Goal: Use online tool/utility: Utilize a website feature to perform a specific function

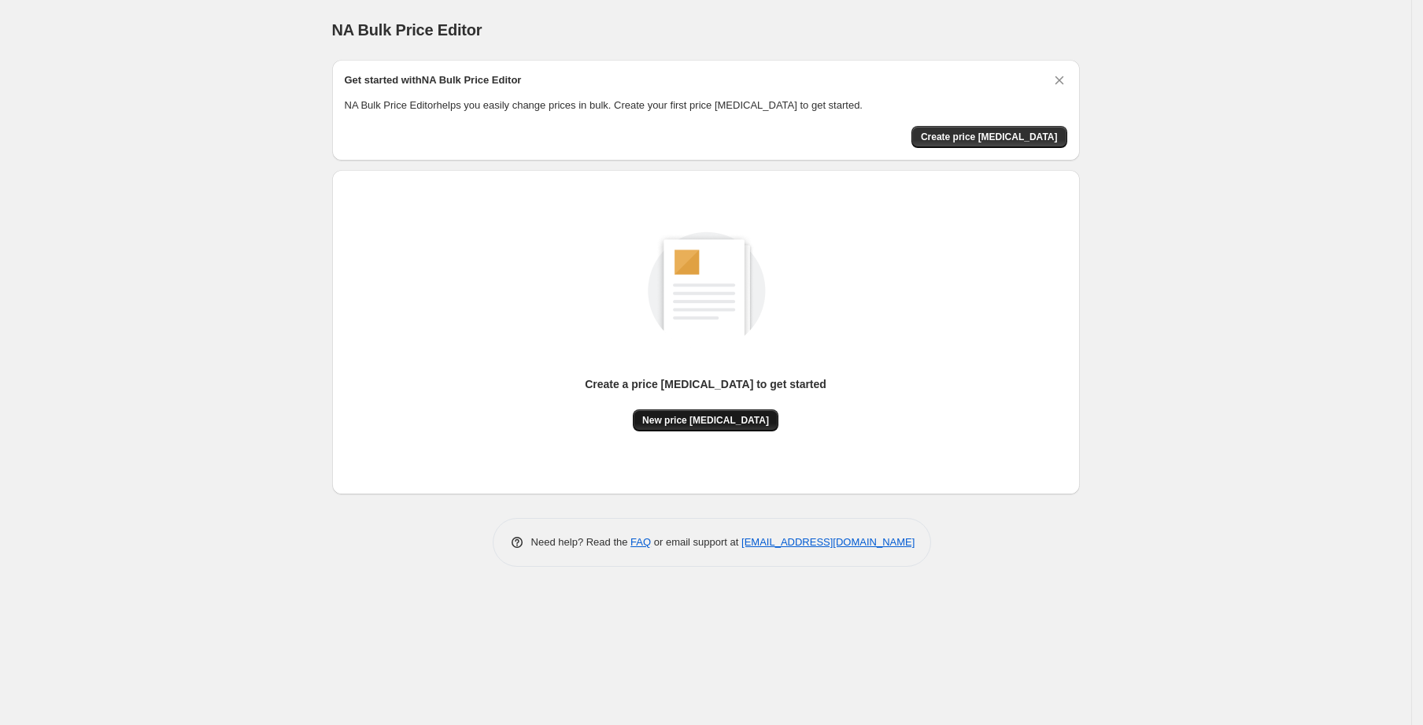
click at [698, 417] on span "New price [MEDICAL_DATA]" at bounding box center [705, 420] width 127 height 13
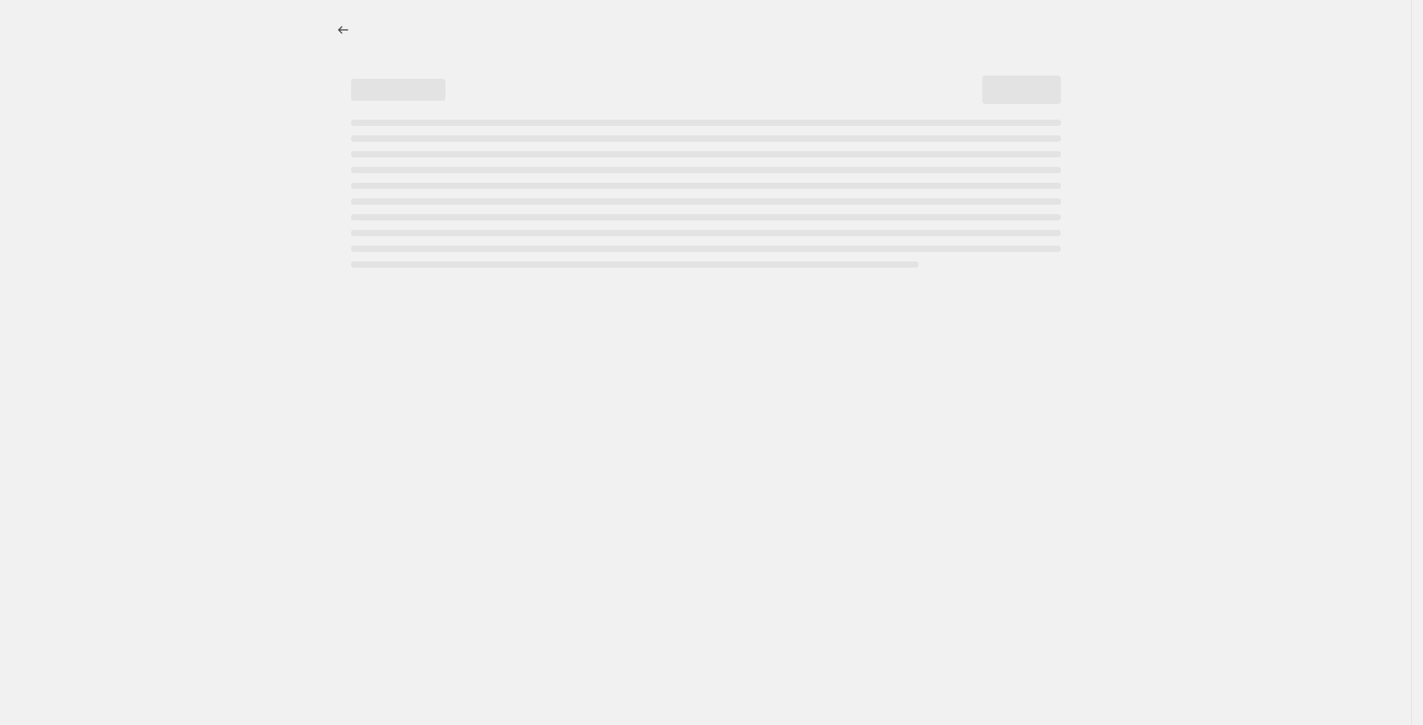
select select "percentage"
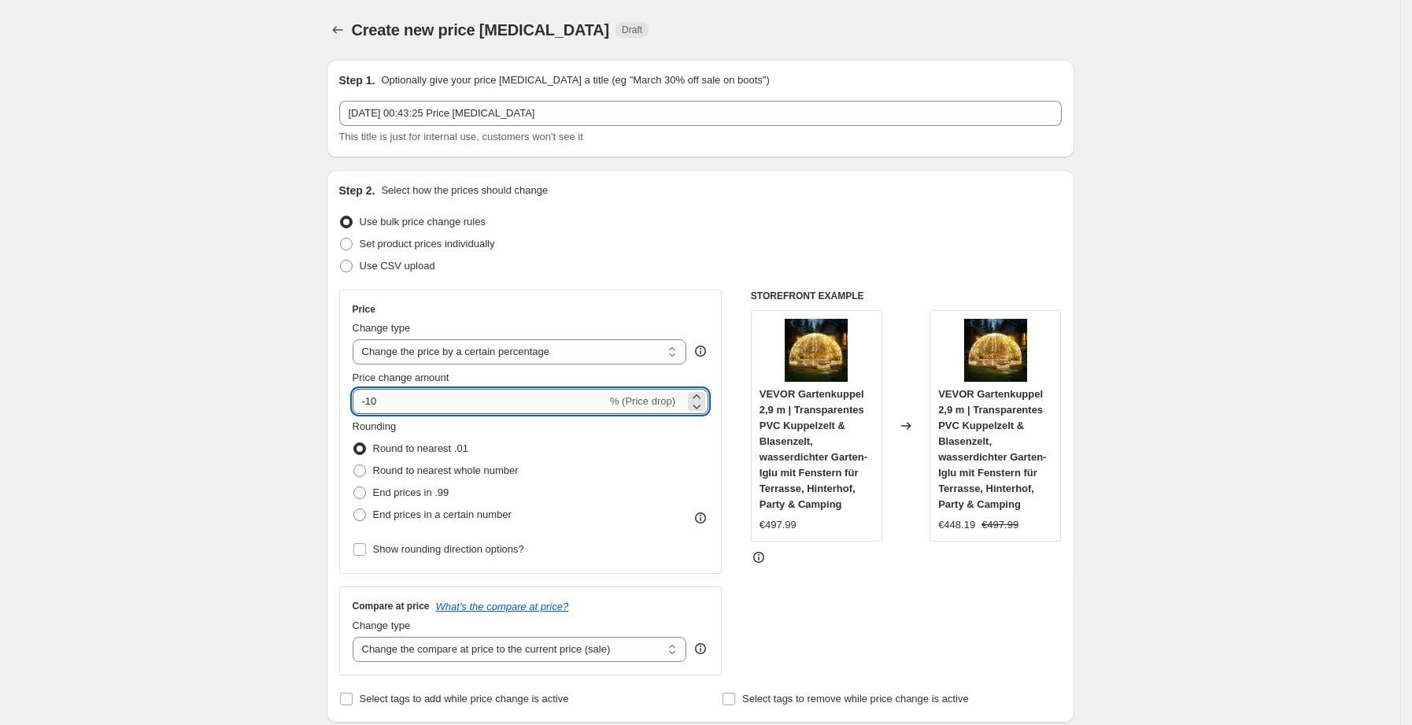
click at [408, 402] on input "-10" at bounding box center [480, 401] width 254 height 25
type input "-1"
type input "-25"
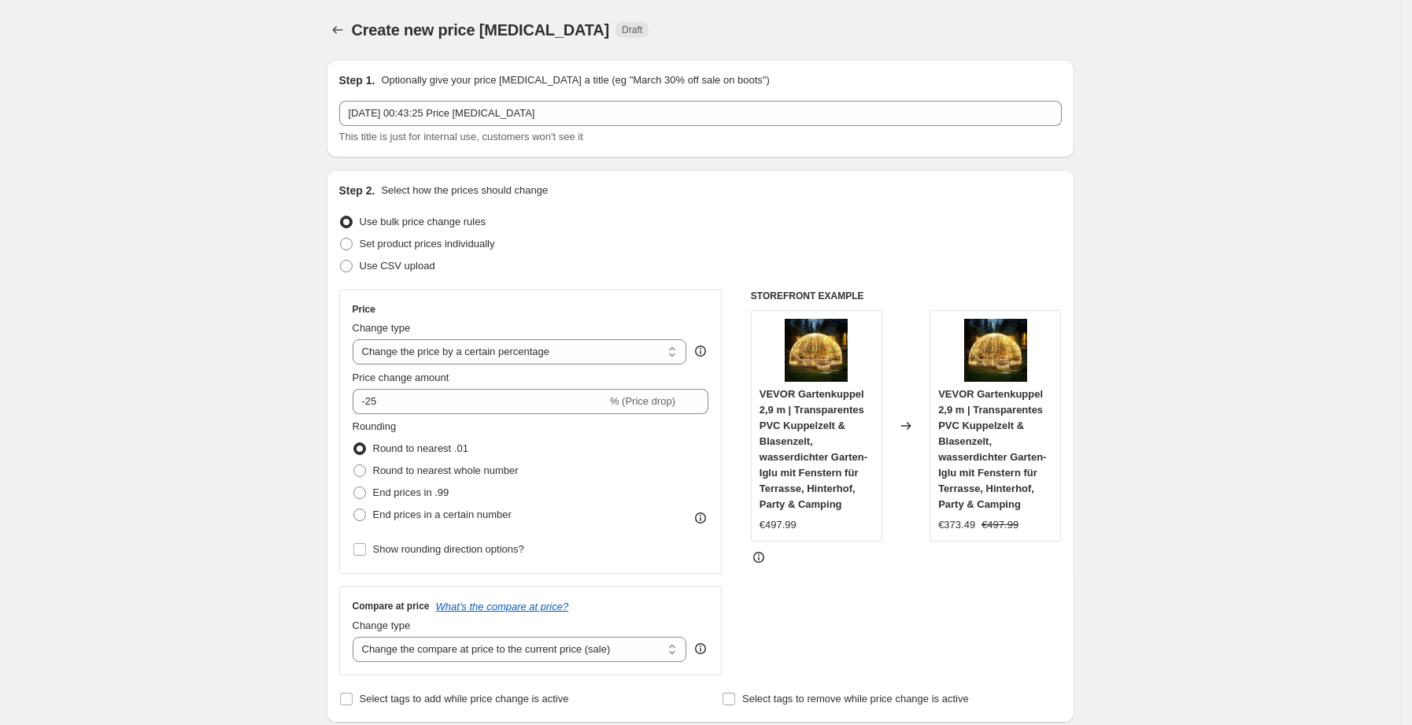
click at [816, 615] on div "STOREFRONT EXAMPLE VEVOR Gartenkuppel 2,9 m | Transparentes PVC Kuppelzelt & Bl…" at bounding box center [906, 483] width 311 height 386
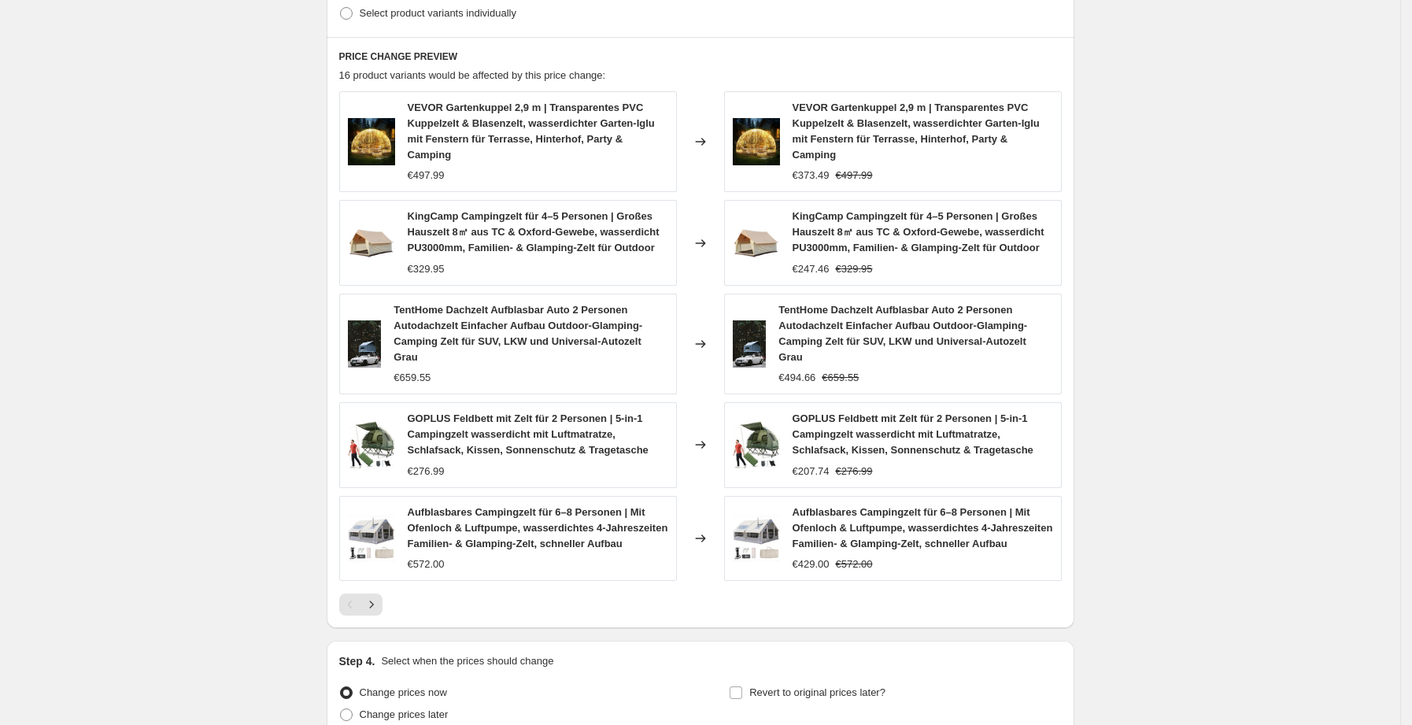
scroll to position [953, 0]
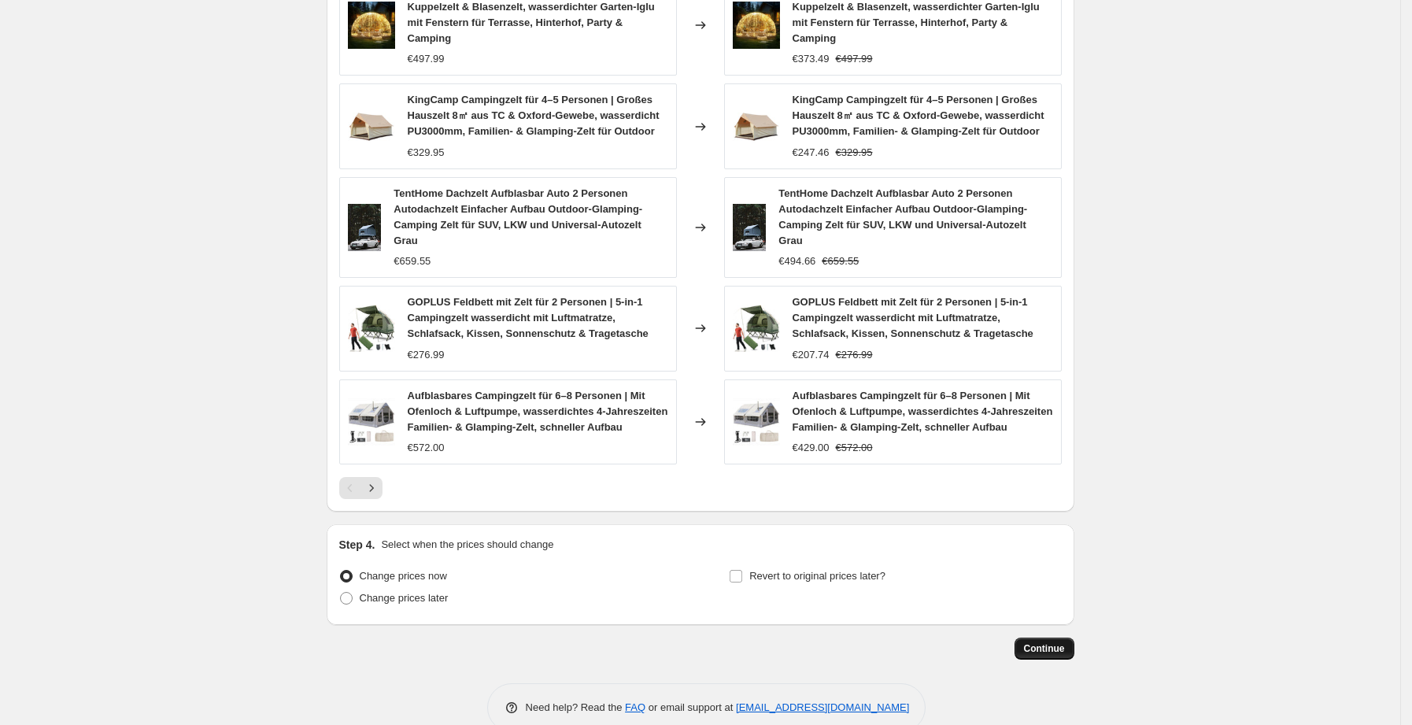
click at [1052, 642] on span "Continue" at bounding box center [1044, 648] width 41 height 13
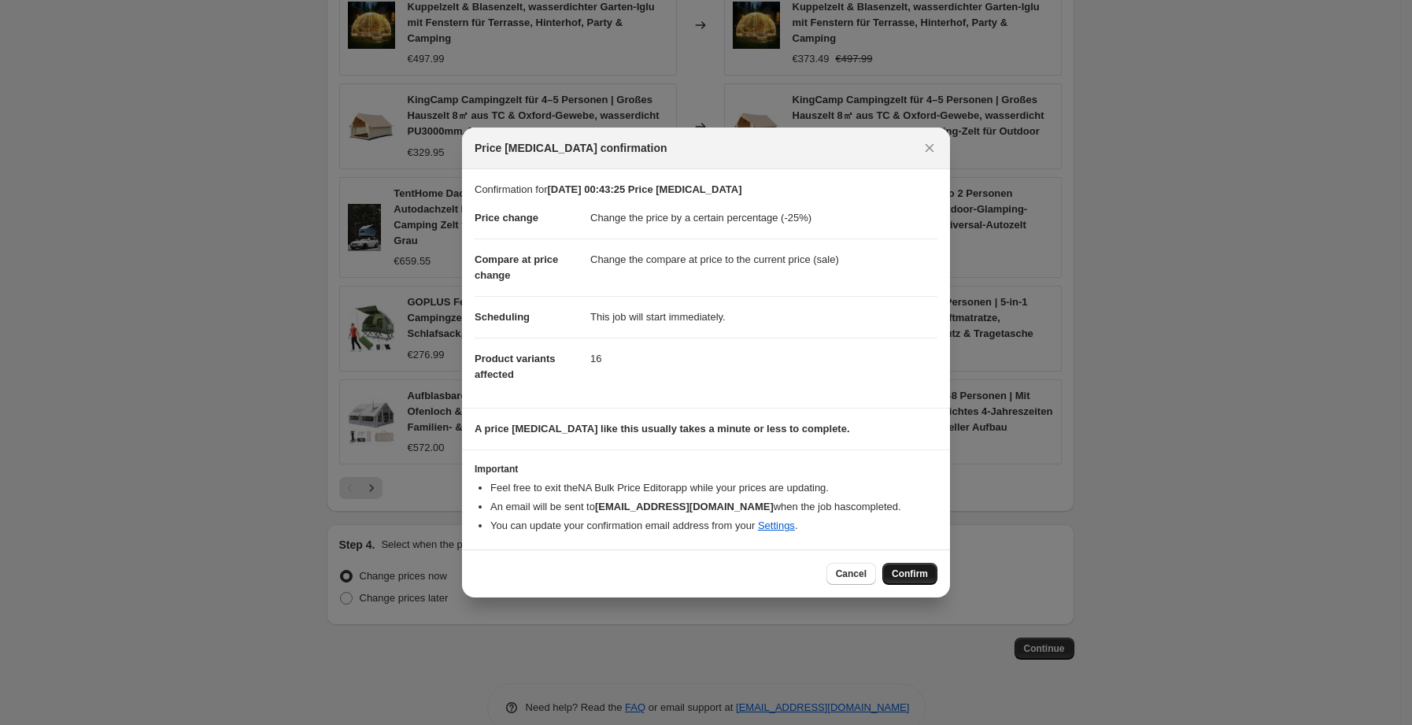
click at [903, 578] on span "Confirm" at bounding box center [910, 574] width 36 height 13
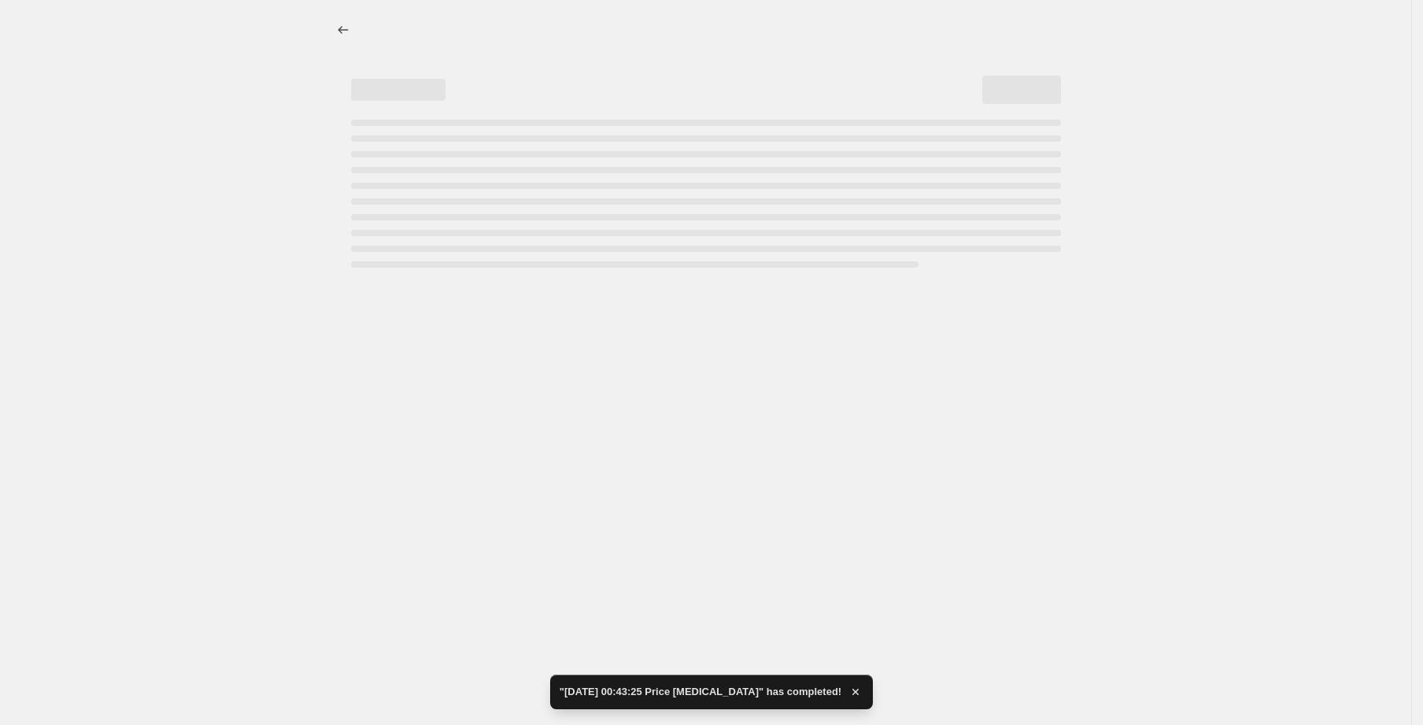
select select "percentage"
